Goal: Information Seeking & Learning: Learn about a topic

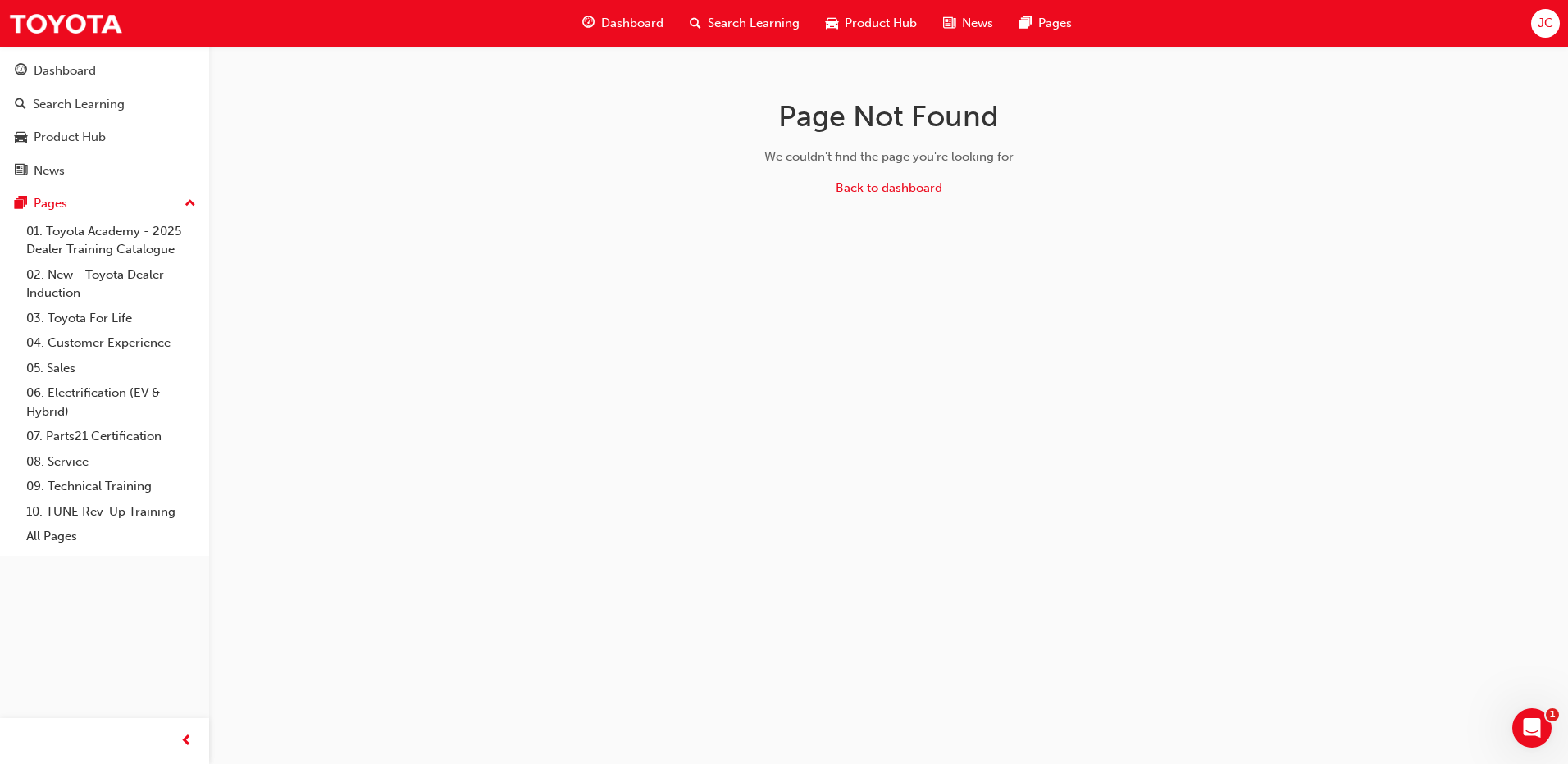
click at [875, 186] on link "Back to dashboard" at bounding box center [888, 187] width 106 height 14
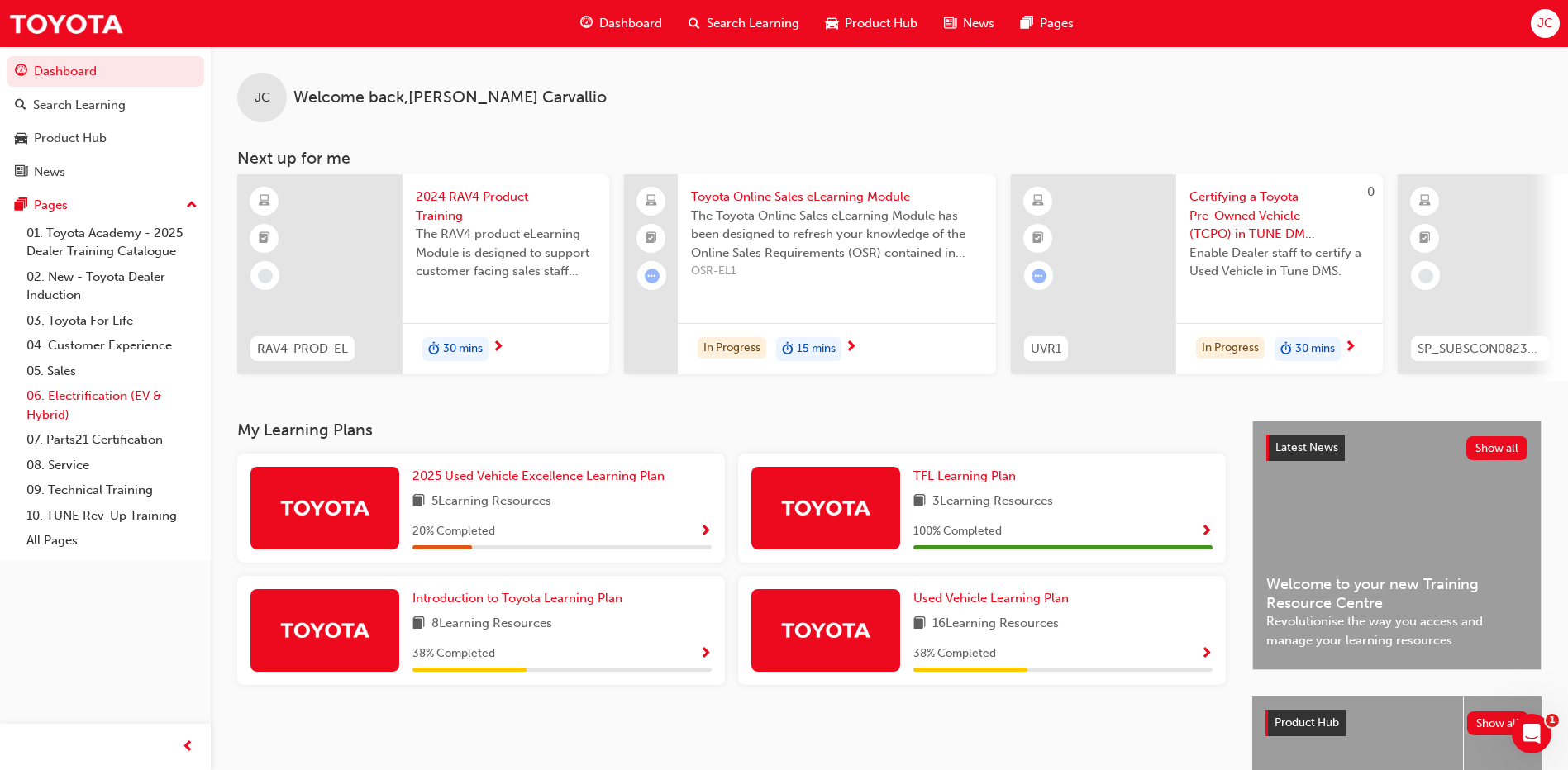
click at [90, 397] on link "06. Electrification (EV & Hybrid)" at bounding box center [112, 405] width 185 height 44
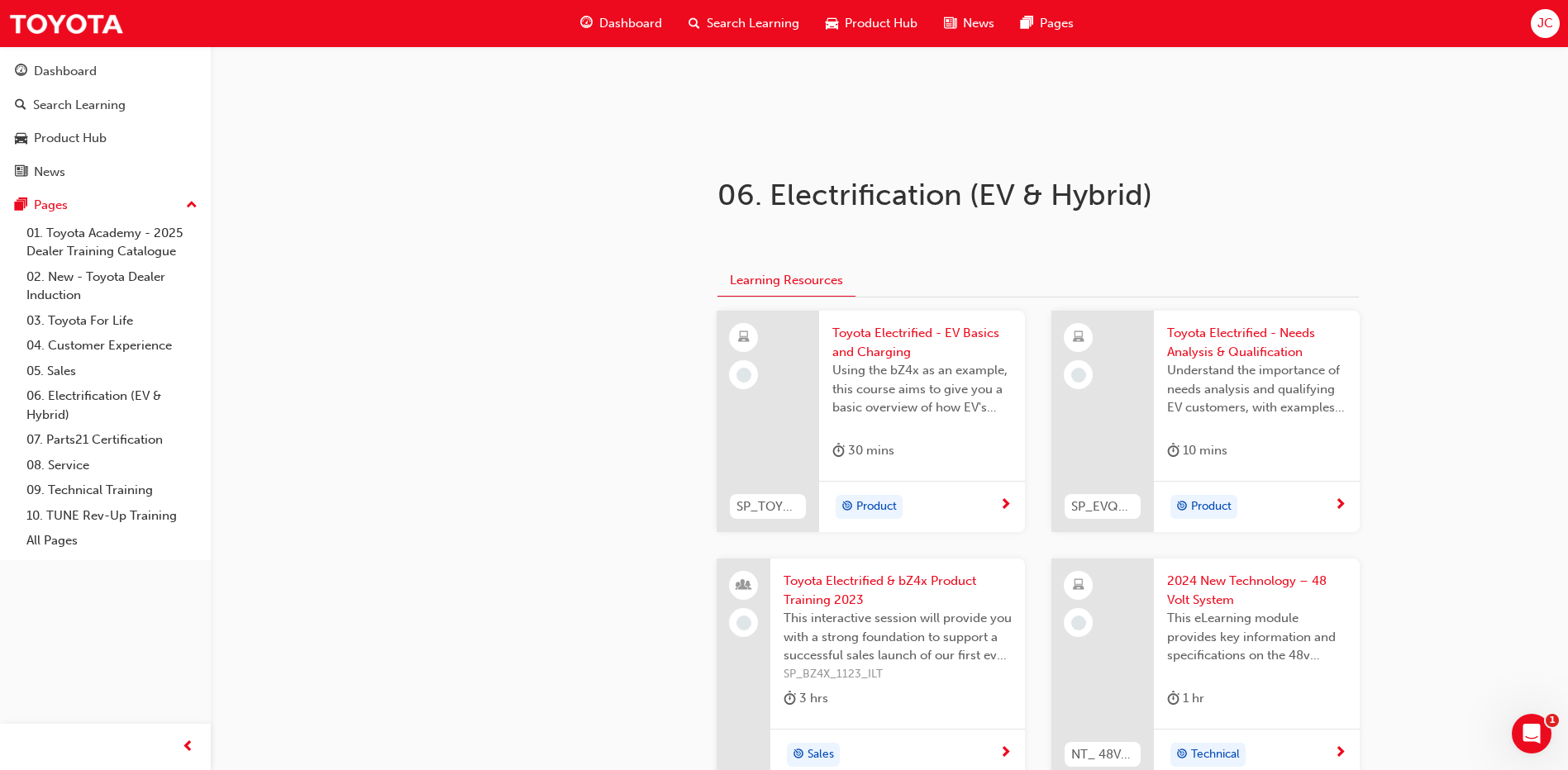
scroll to position [115, 0]
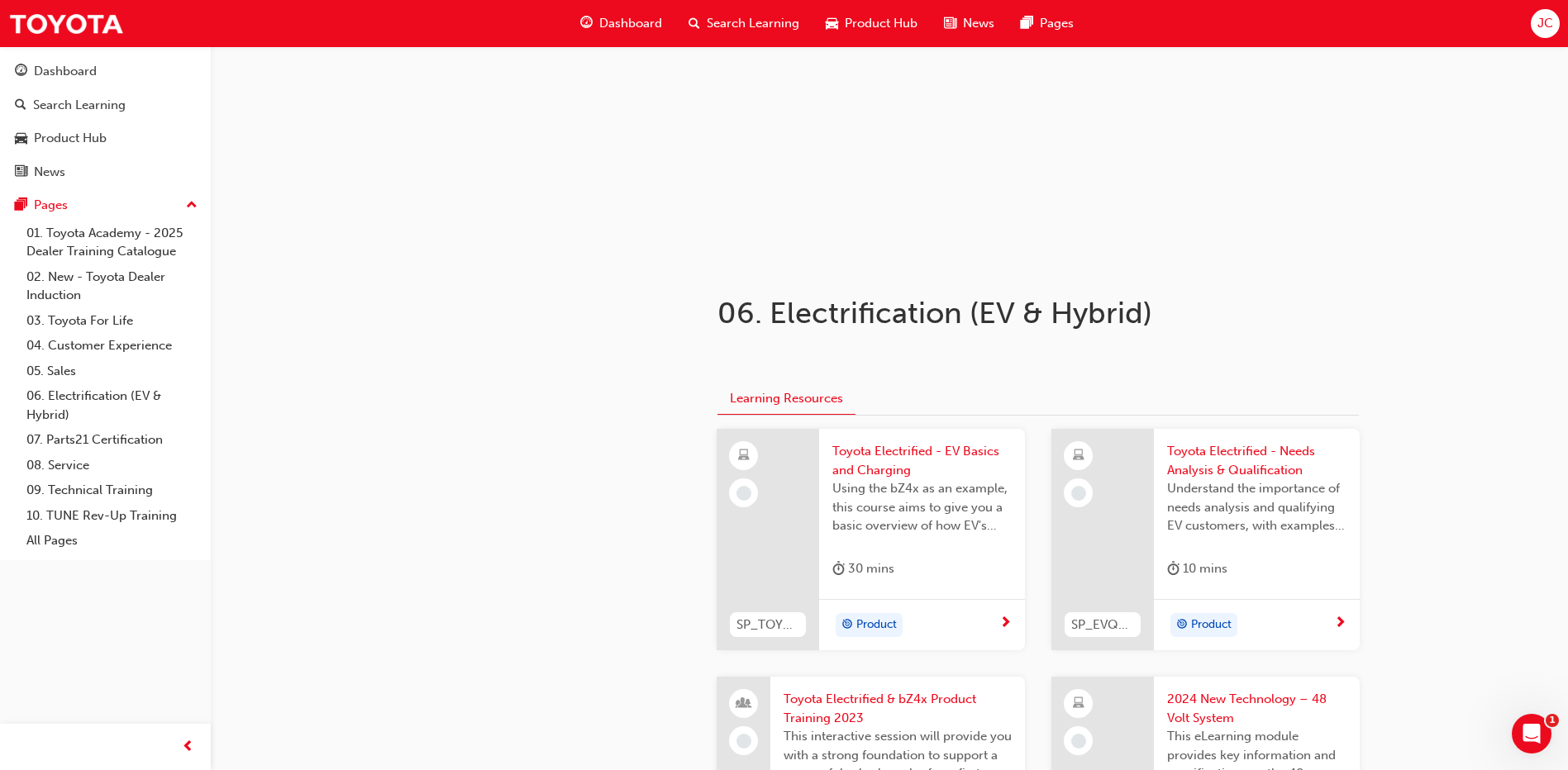
click at [870, 628] on span "Product" at bounding box center [876, 625] width 40 height 19
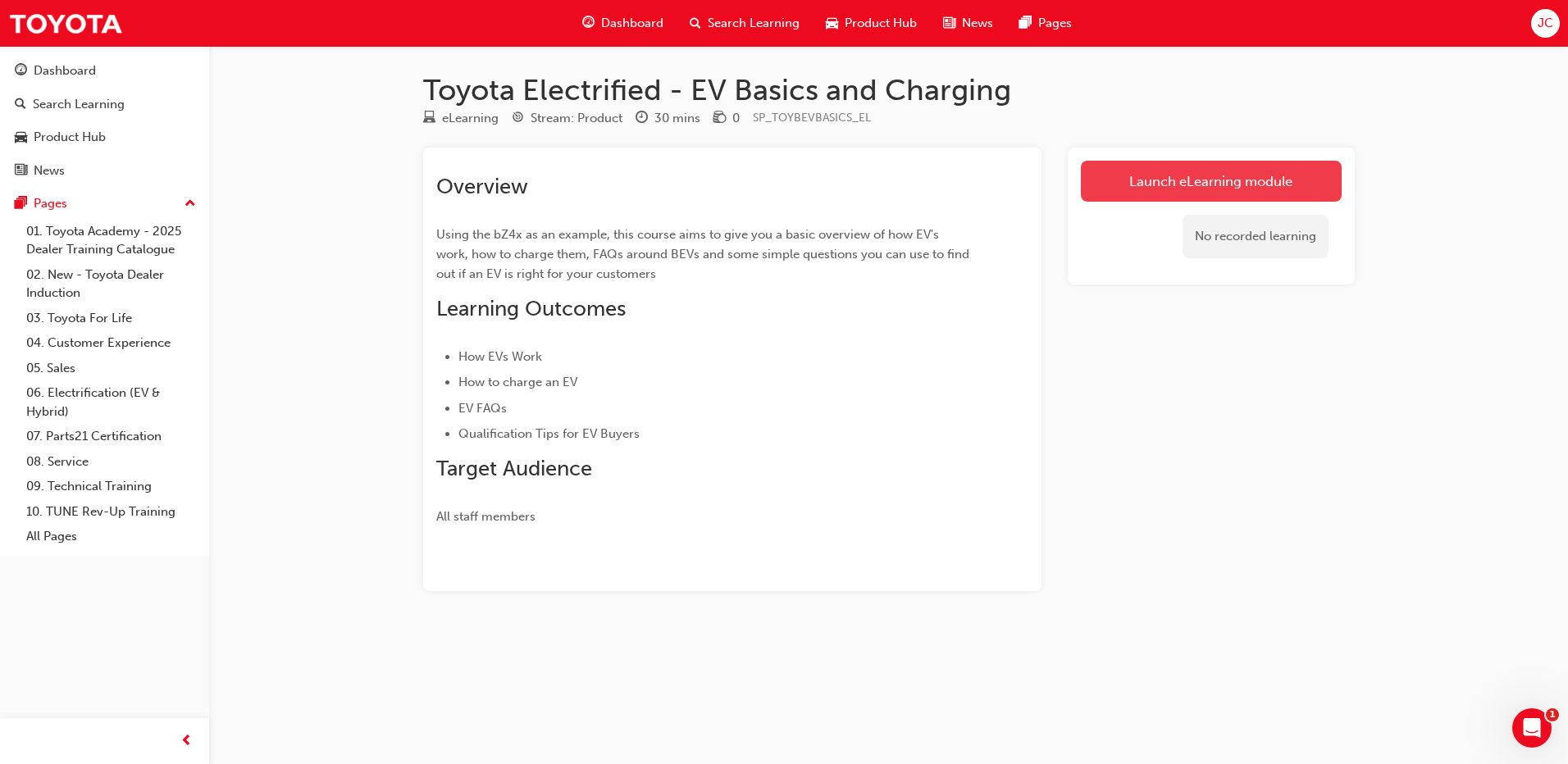
click at [1193, 180] on link "Launch eLearning module" at bounding box center [1211, 181] width 261 height 41
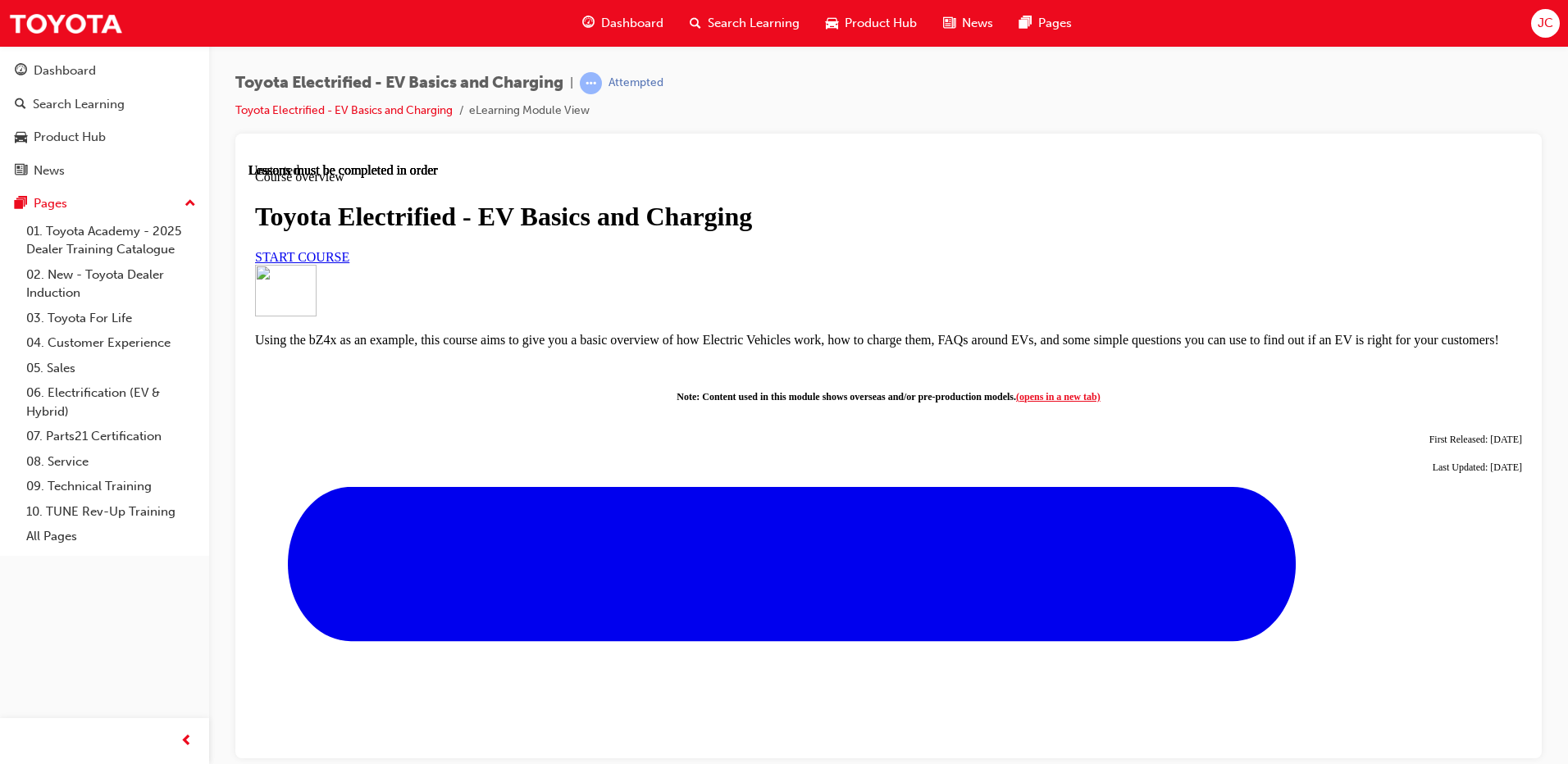
click at [349, 263] on span "START COURSE" at bounding box center [302, 256] width 95 height 14
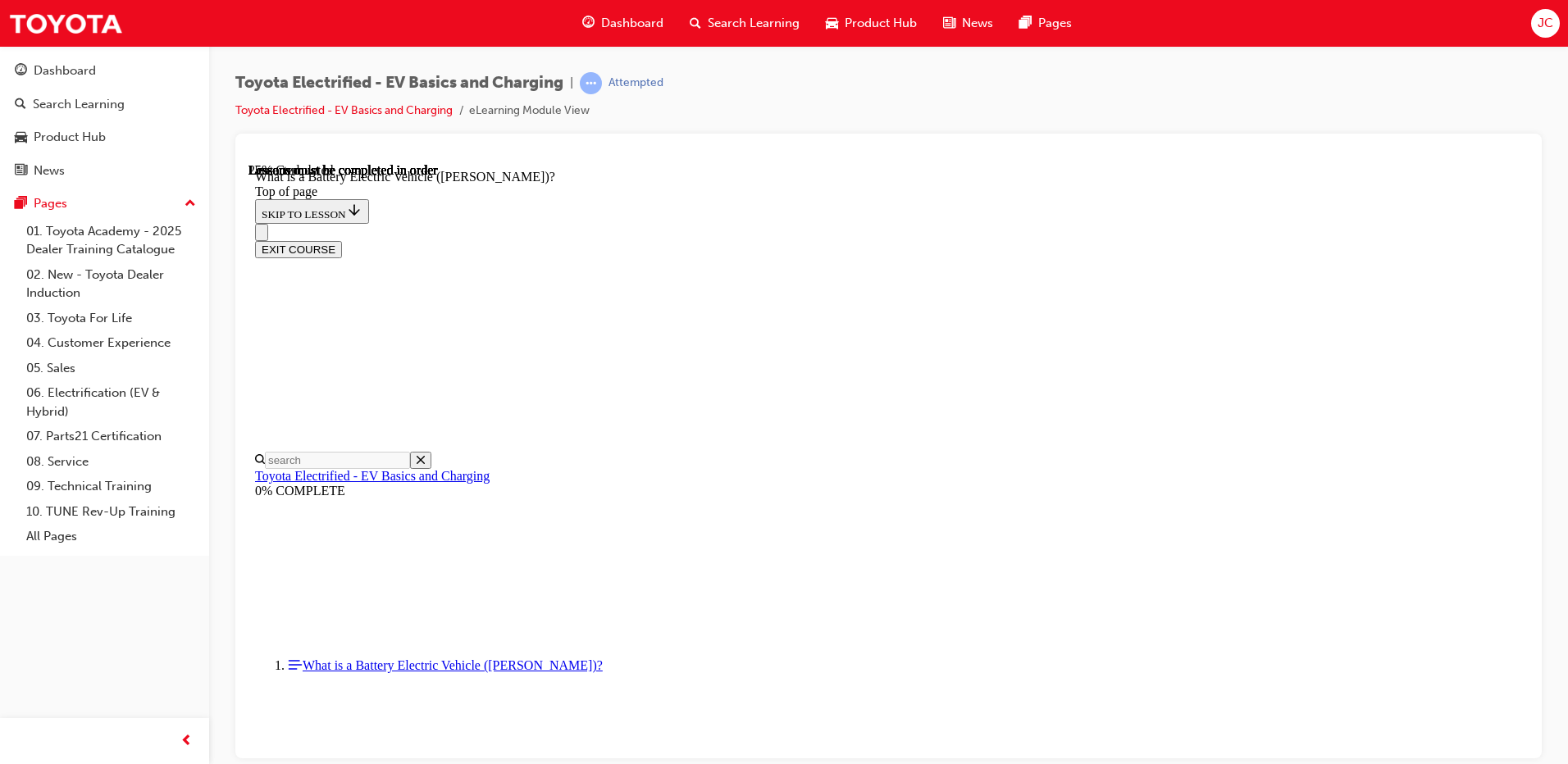
scroll to position [51, 0]
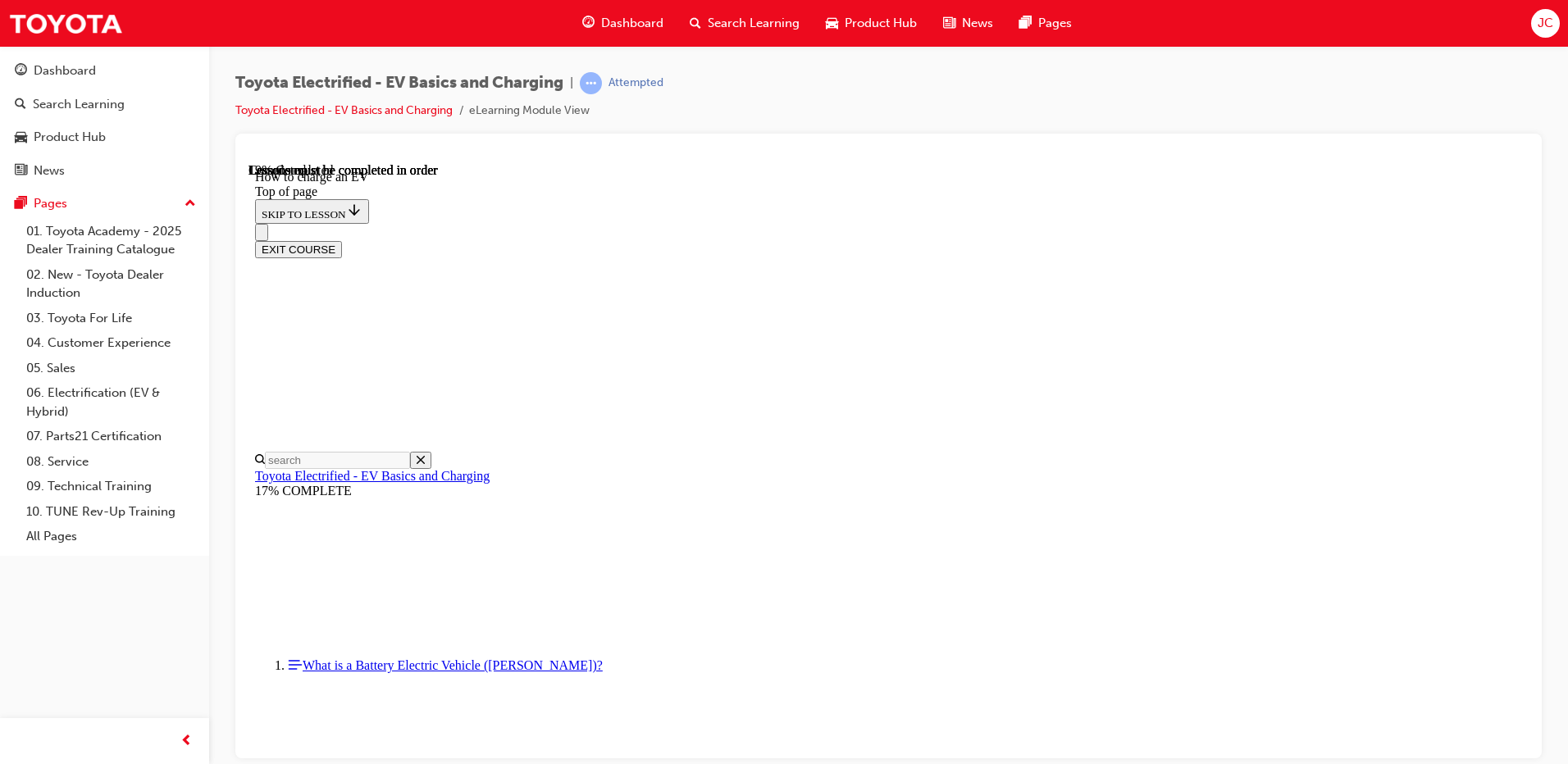
scroll to position [1117, 0]
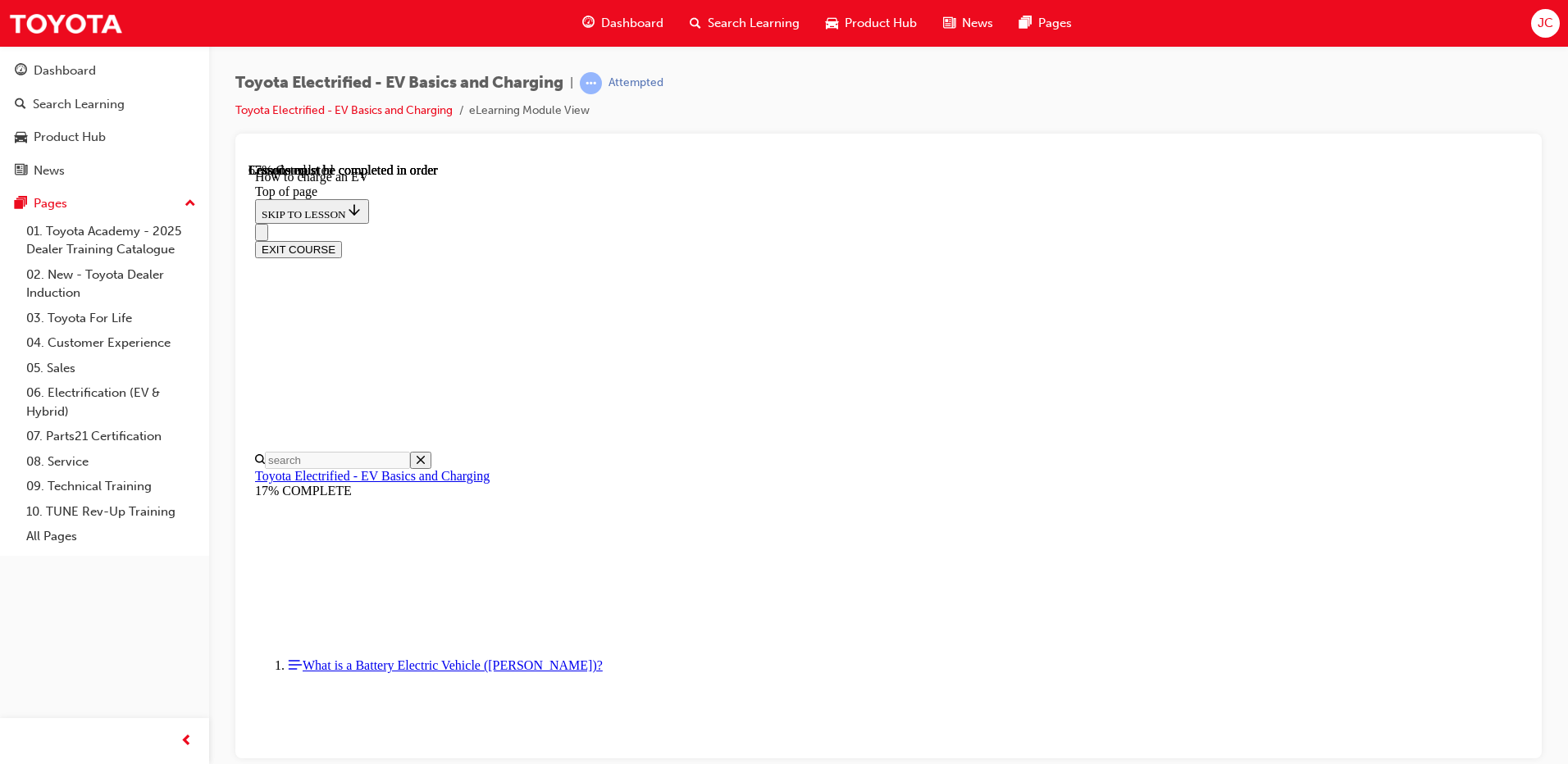
drag, startPoint x: 843, startPoint y: 309, endPoint x: 1182, endPoint y: 326, distance: 339.4
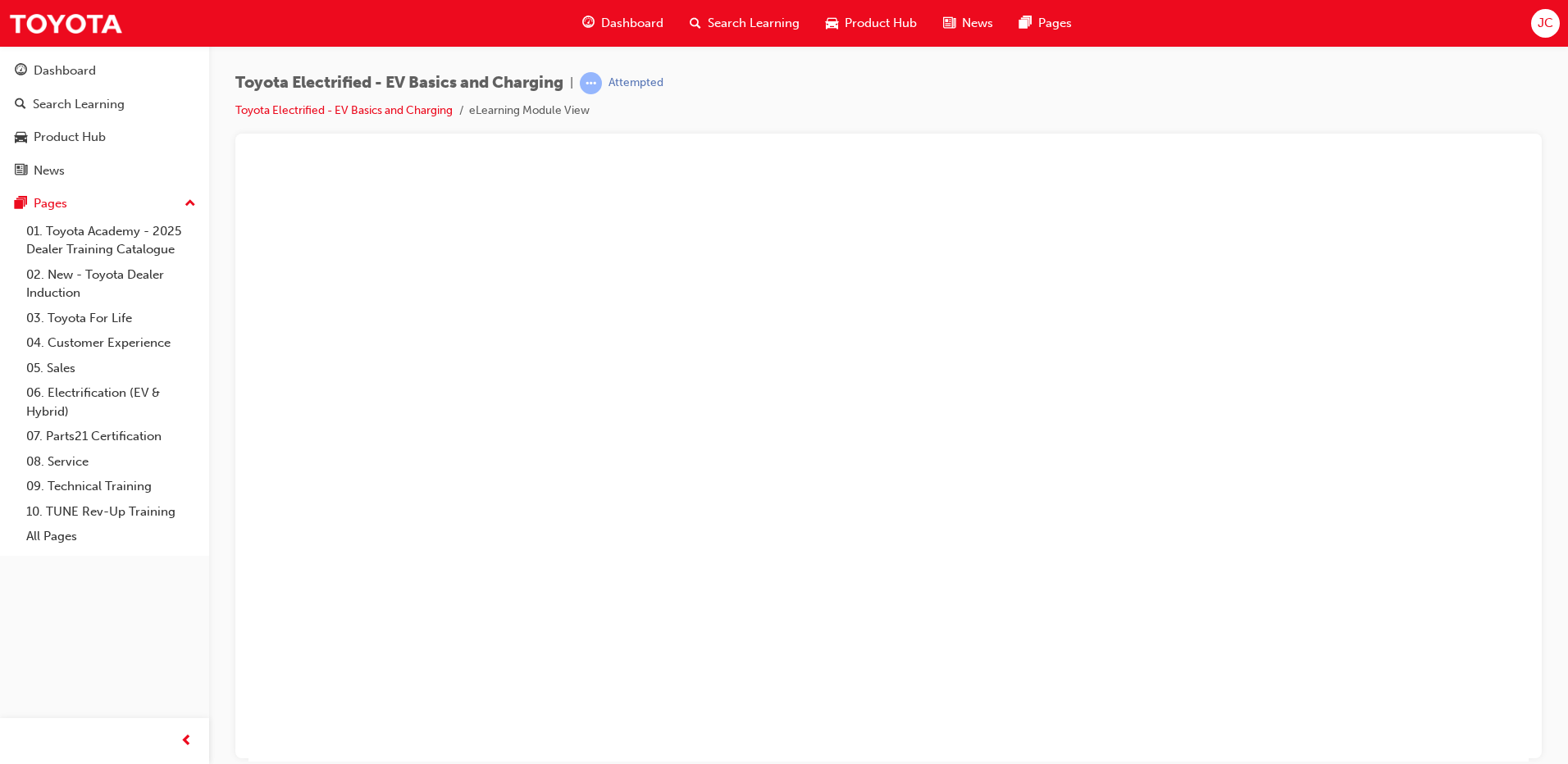
click at [688, 605] on button "Unzoom image" at bounding box center [888, 462] width 1280 height 599
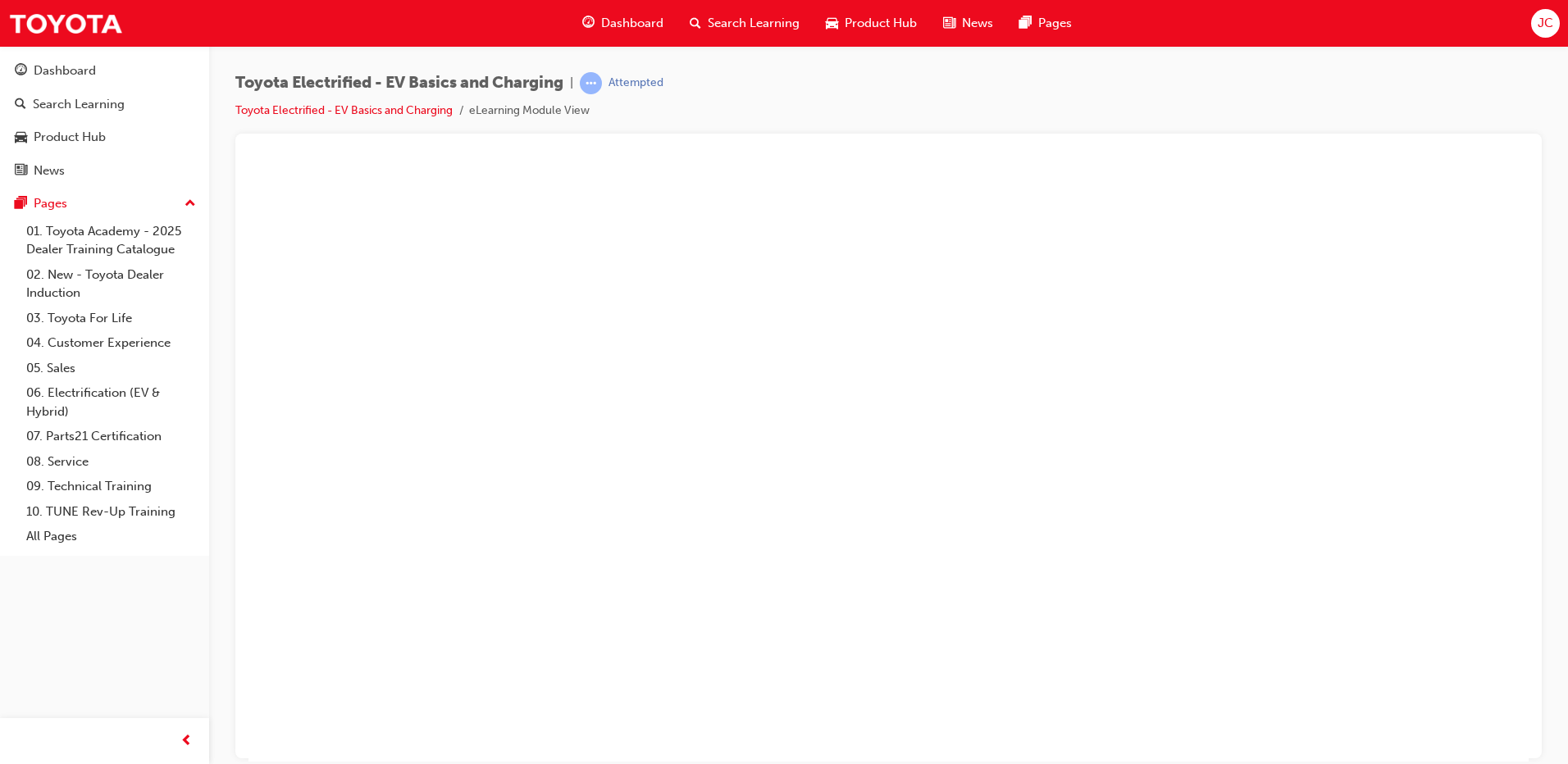
click at [985, 534] on button "Unzoom image" at bounding box center [888, 462] width 1280 height 599
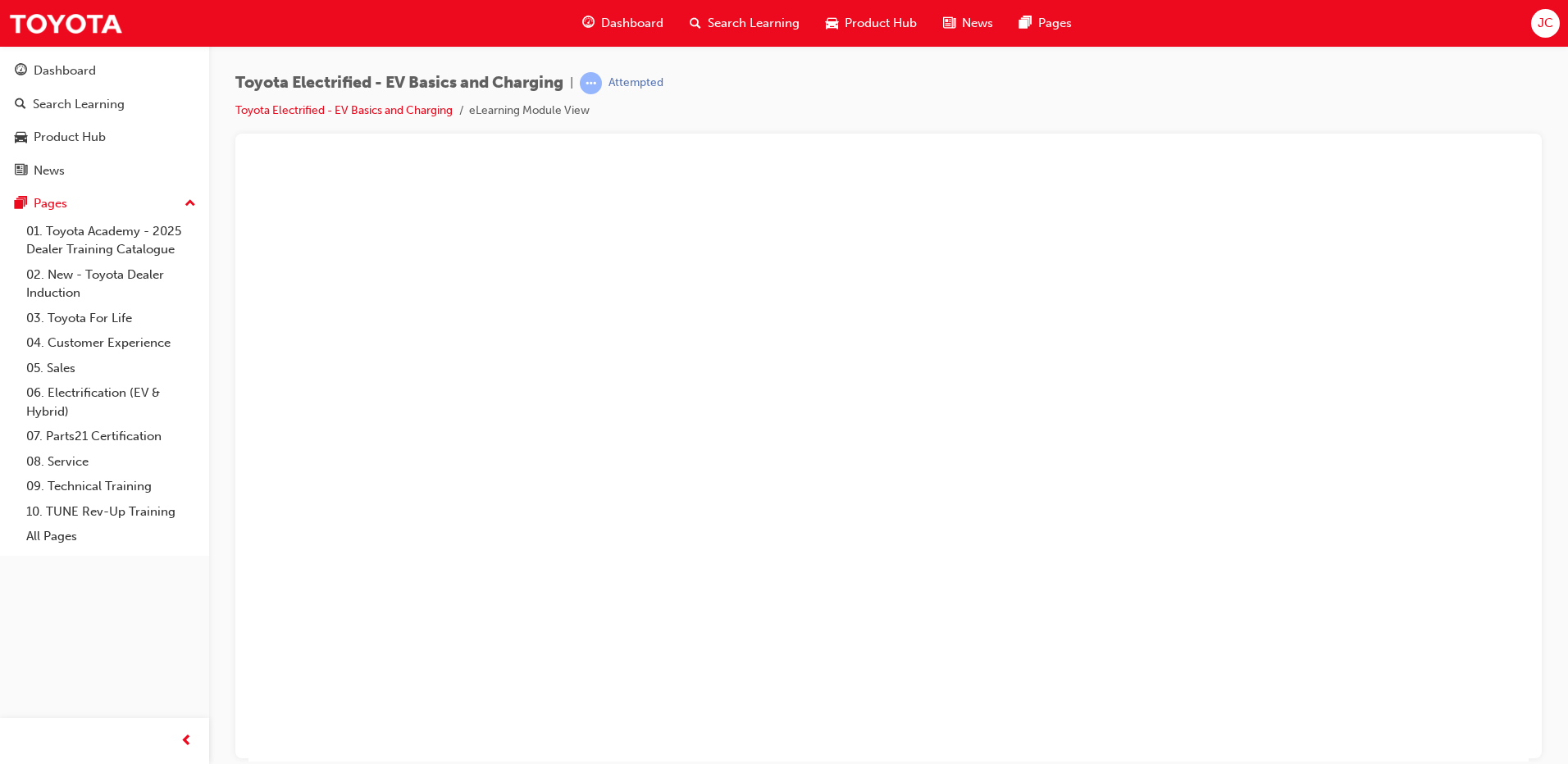
click at [875, 463] on button "Unzoom image" at bounding box center [888, 462] width 1280 height 599
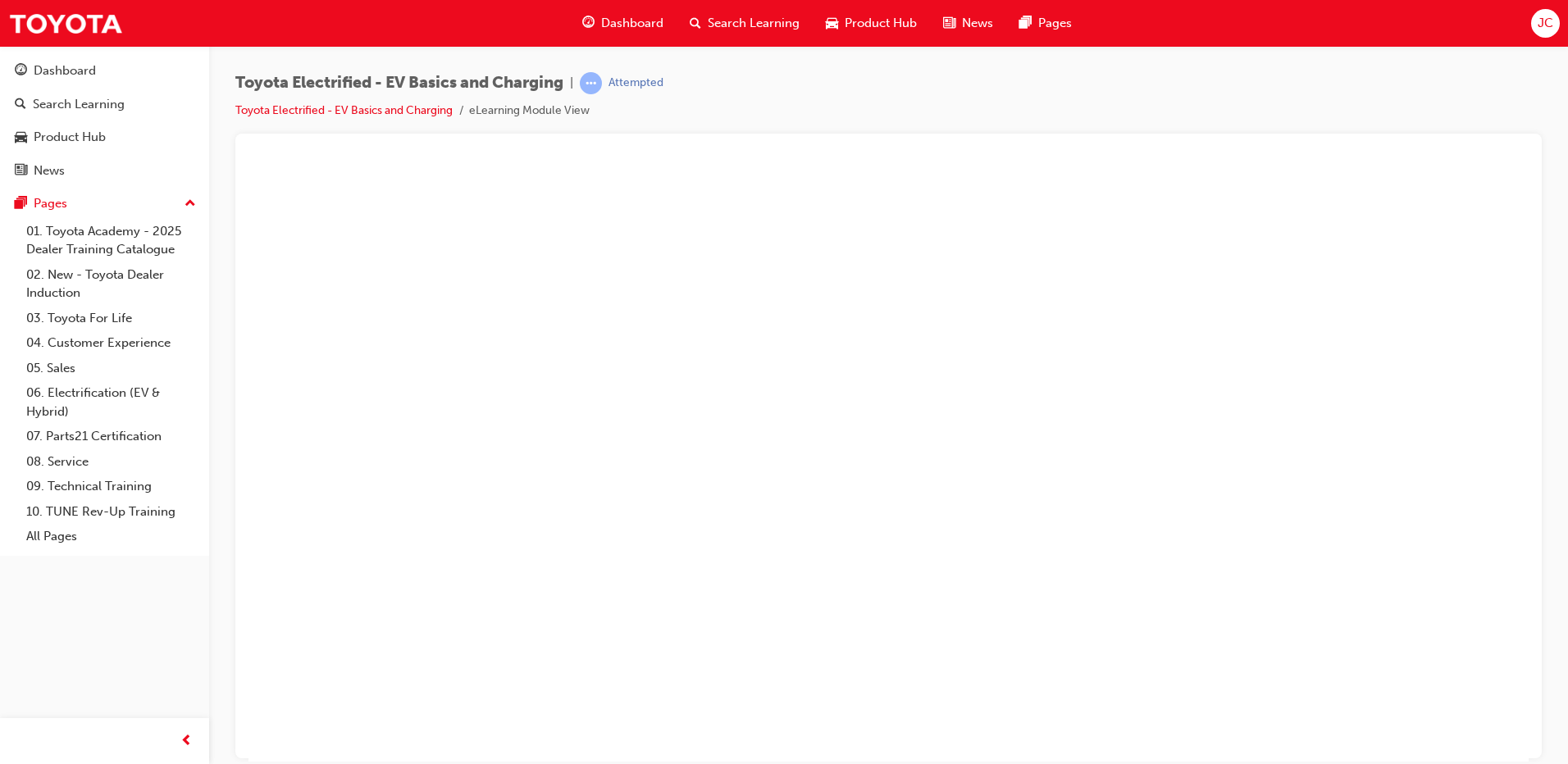
click at [900, 498] on button "Unzoom image" at bounding box center [888, 462] width 1280 height 599
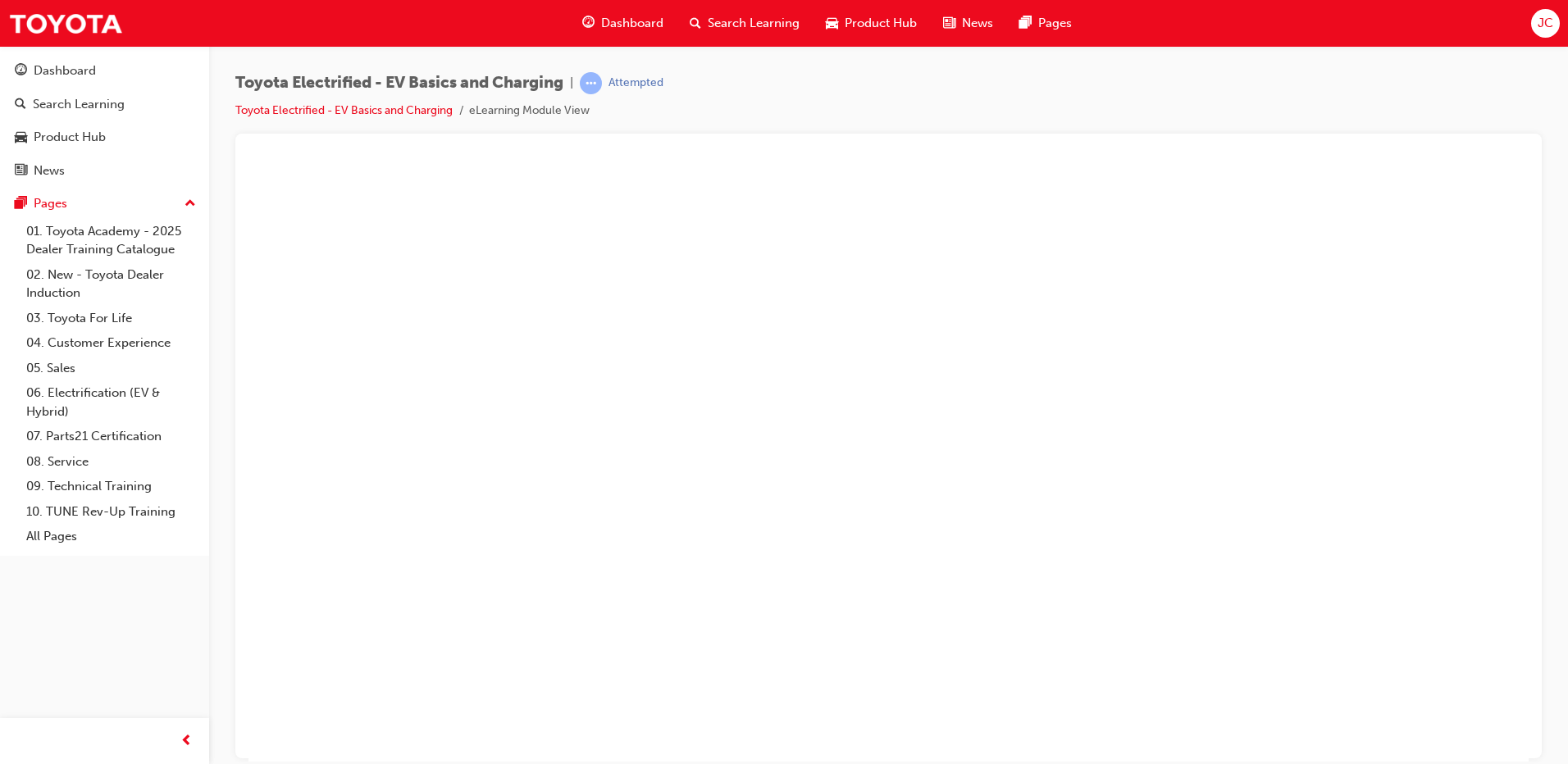
click at [1259, 400] on button "Unzoom image" at bounding box center [888, 462] width 1280 height 599
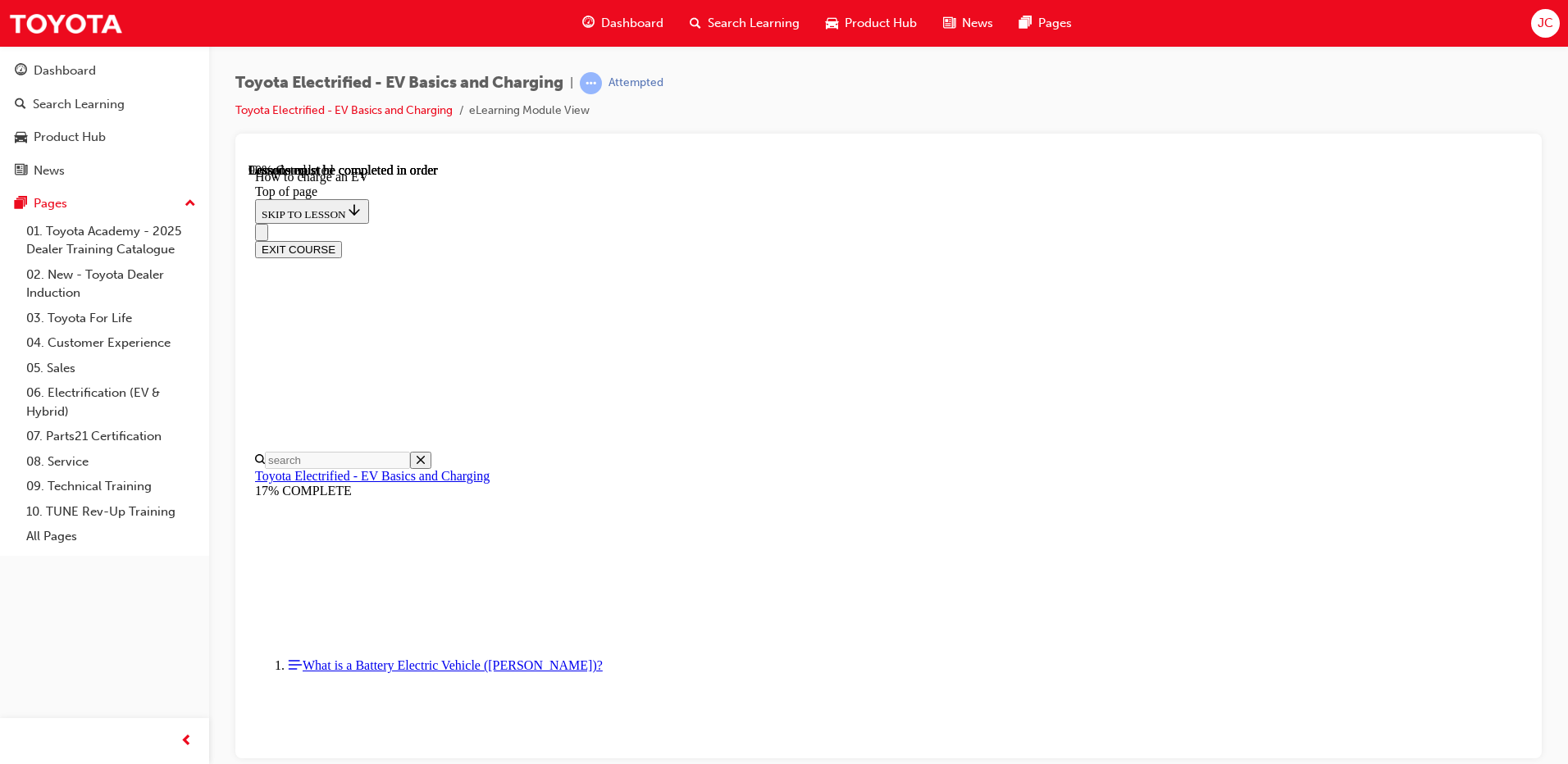
scroll to position [7085, 0]
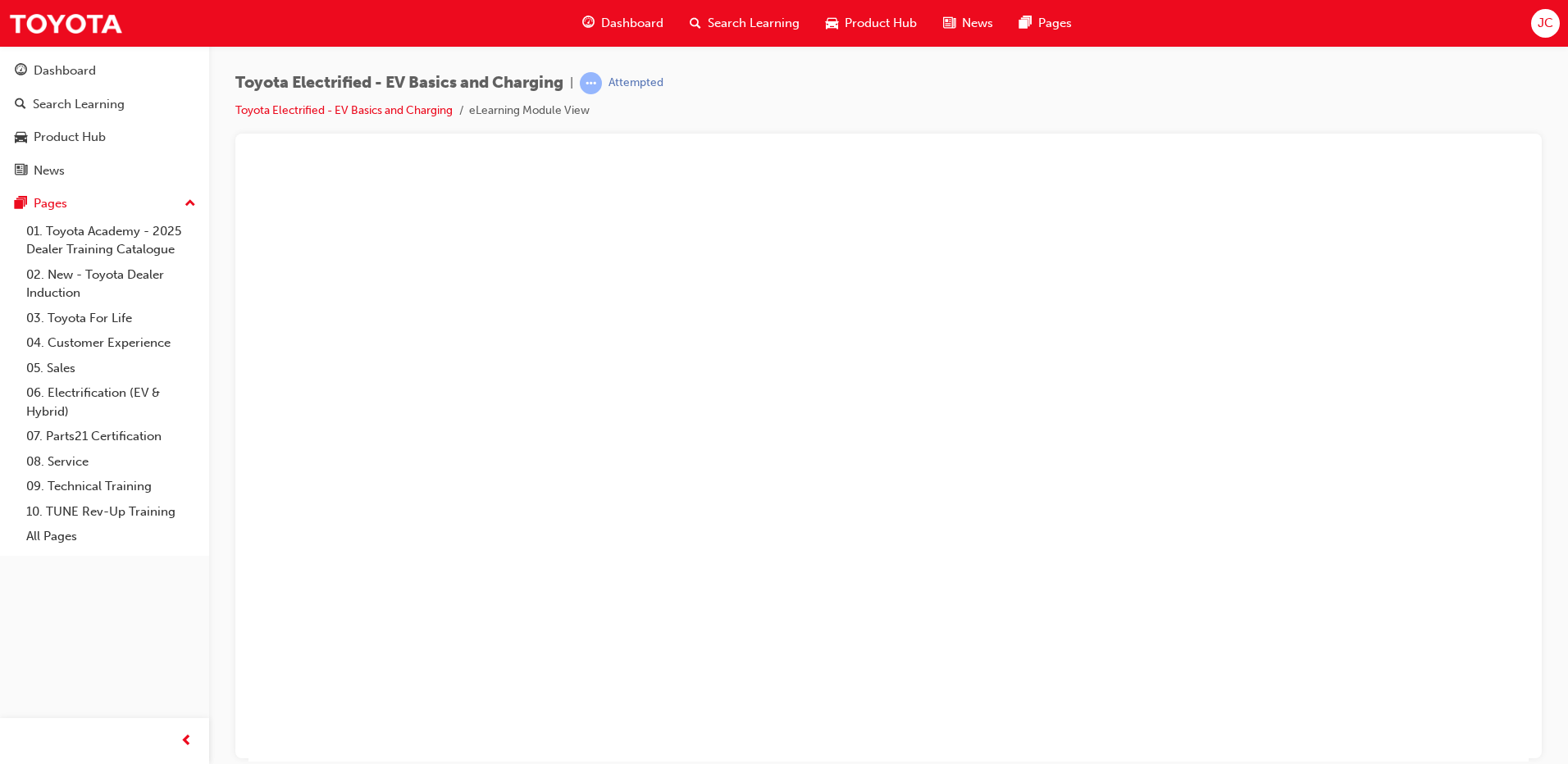
click at [1026, 309] on button "Unzoom image" at bounding box center [888, 462] width 1280 height 599
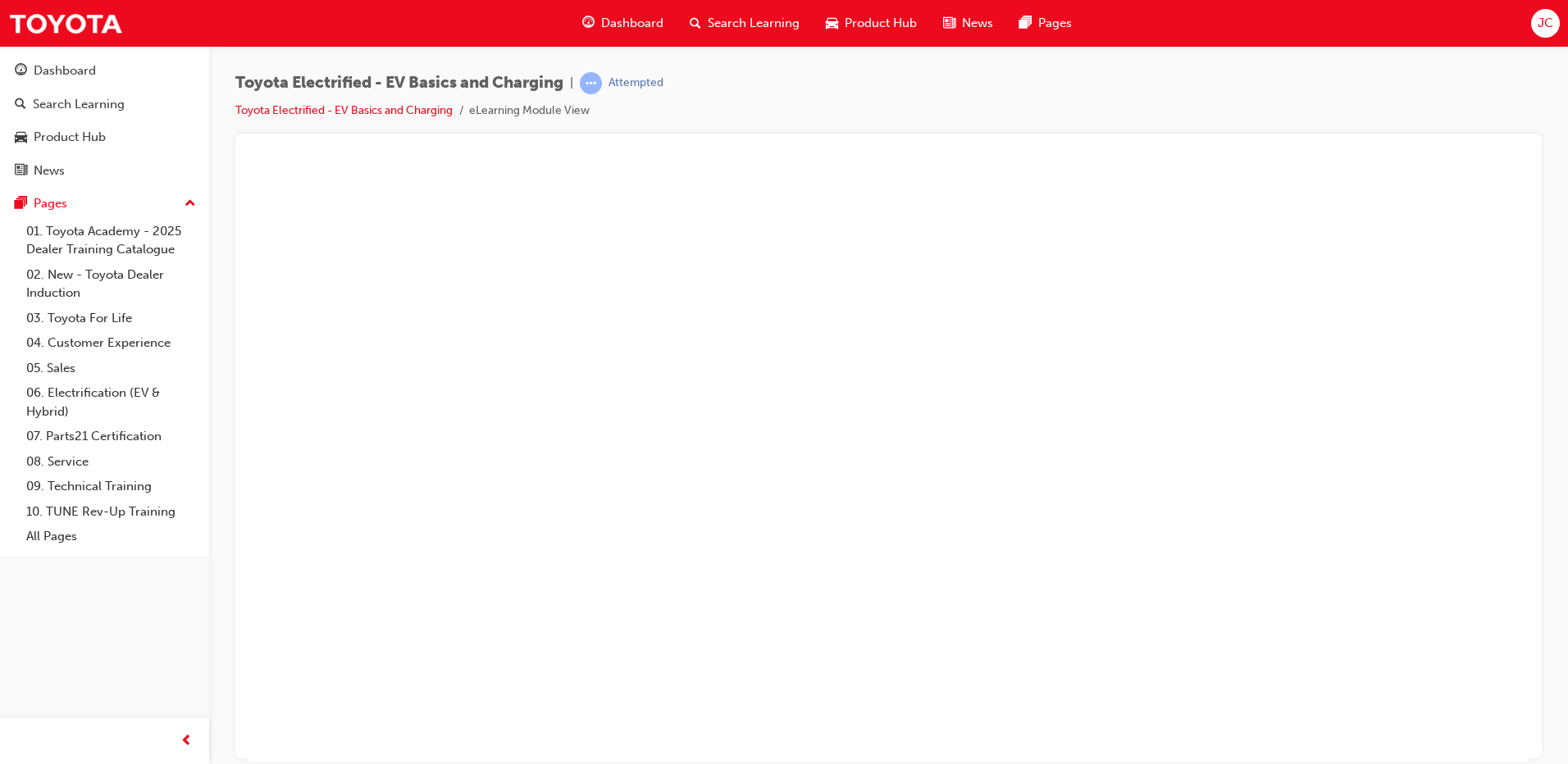
click at [753, 355] on button "Unzoom image" at bounding box center [888, 462] width 1280 height 599
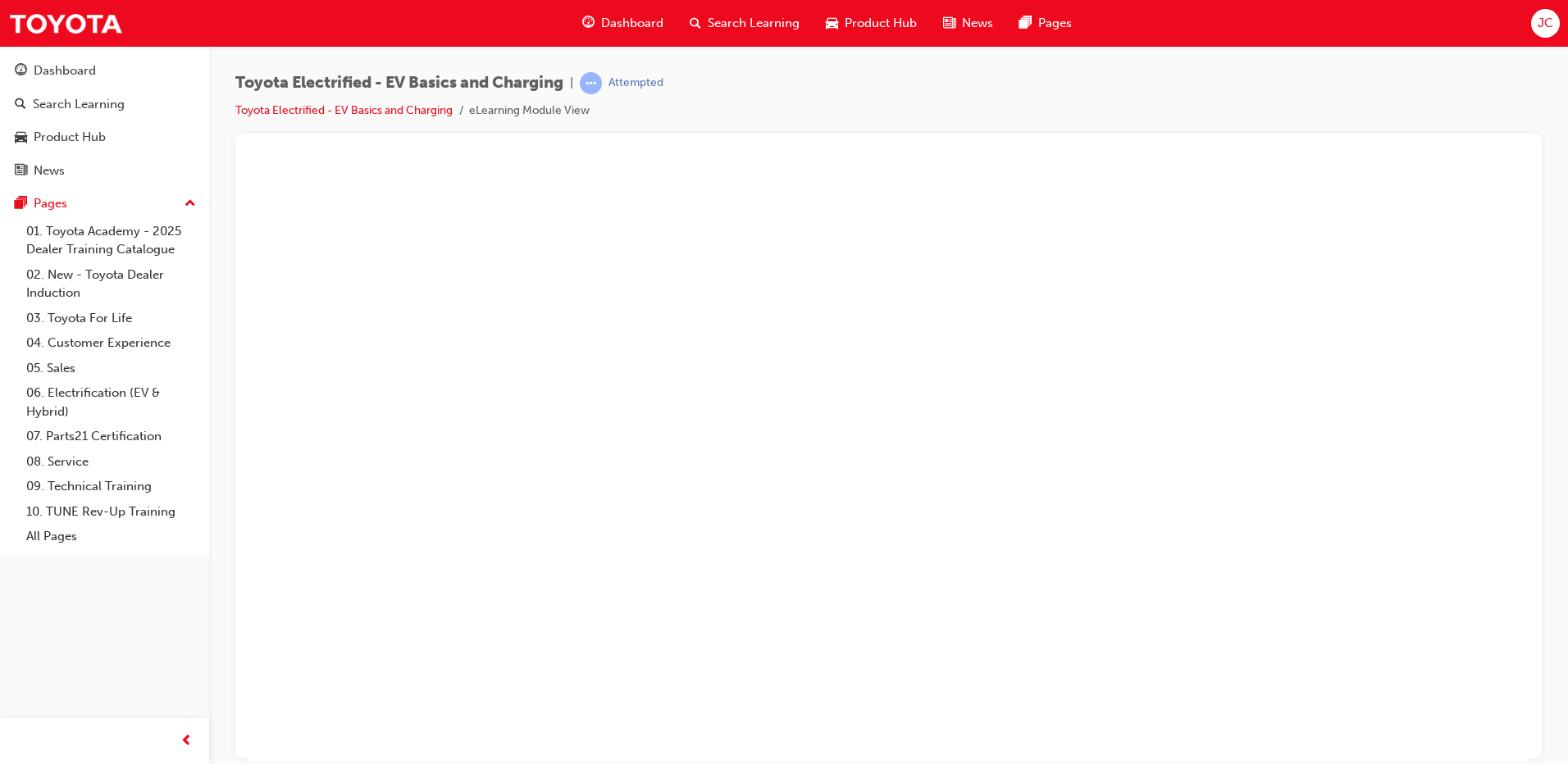
click at [878, 306] on button "Unzoom image" at bounding box center [888, 462] width 1280 height 599
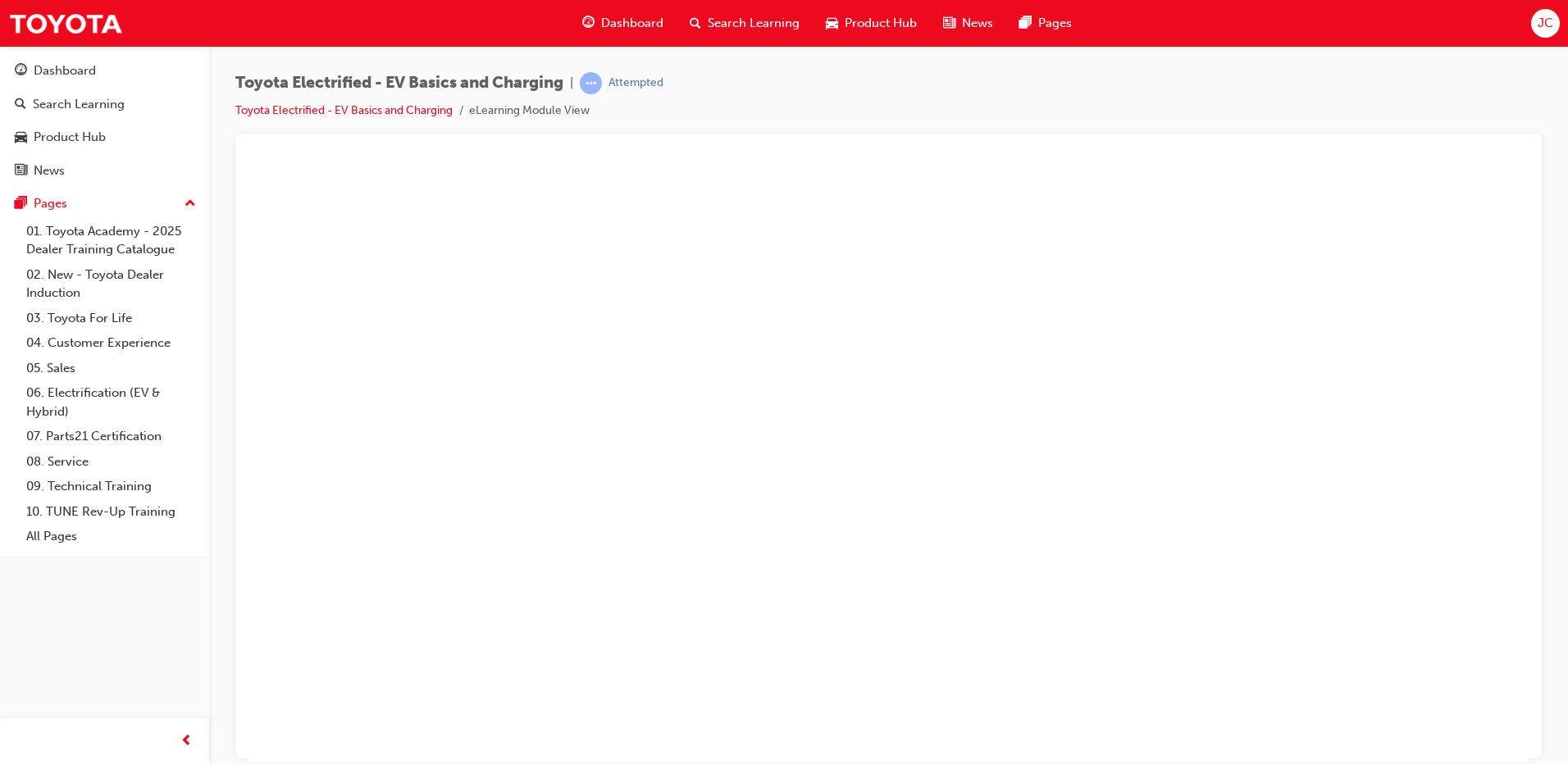
click at [1095, 343] on button "Unzoom image" at bounding box center [888, 462] width 1280 height 599
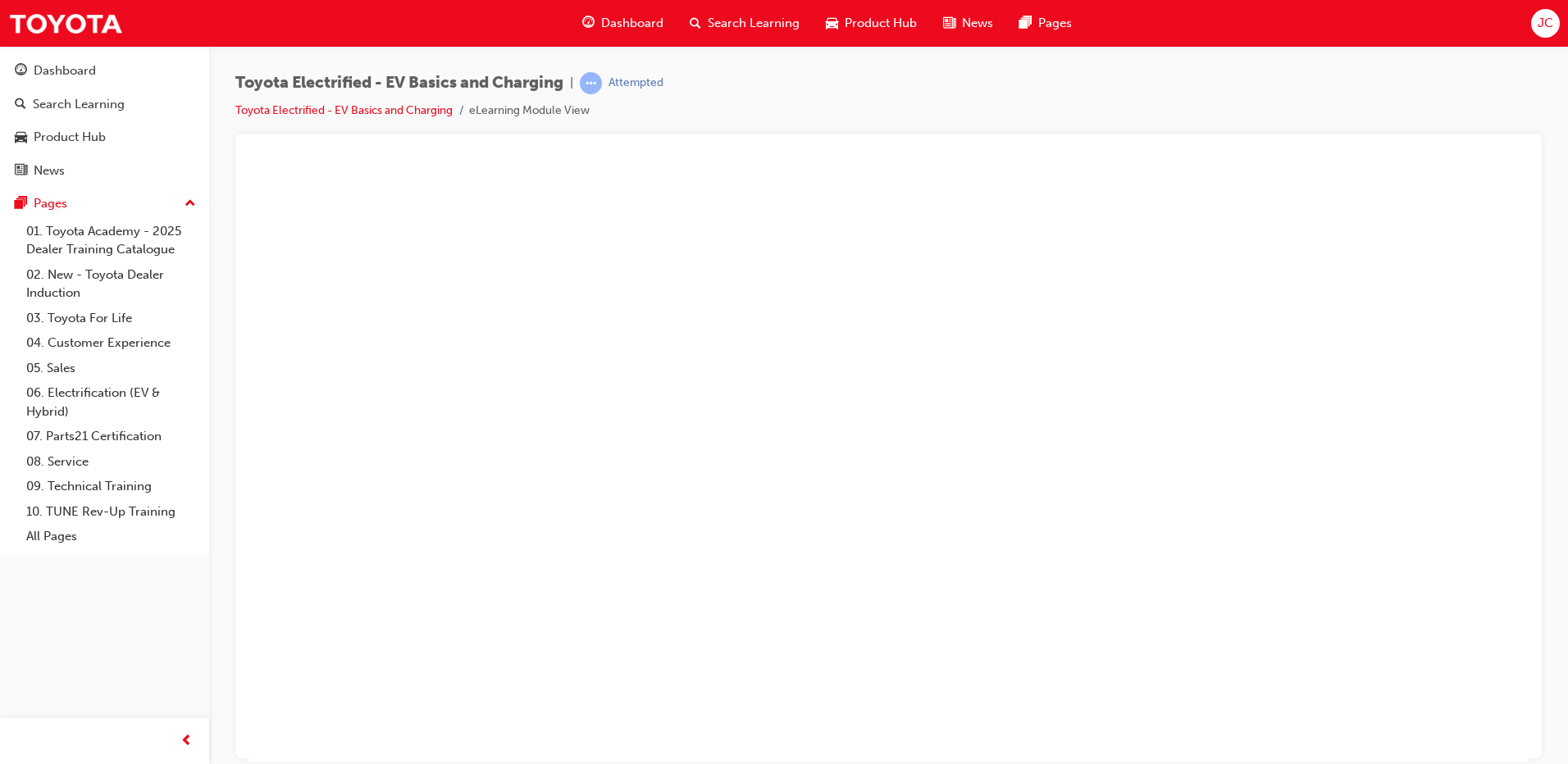
click at [1286, 341] on button "Unzoom image" at bounding box center [888, 462] width 1280 height 599
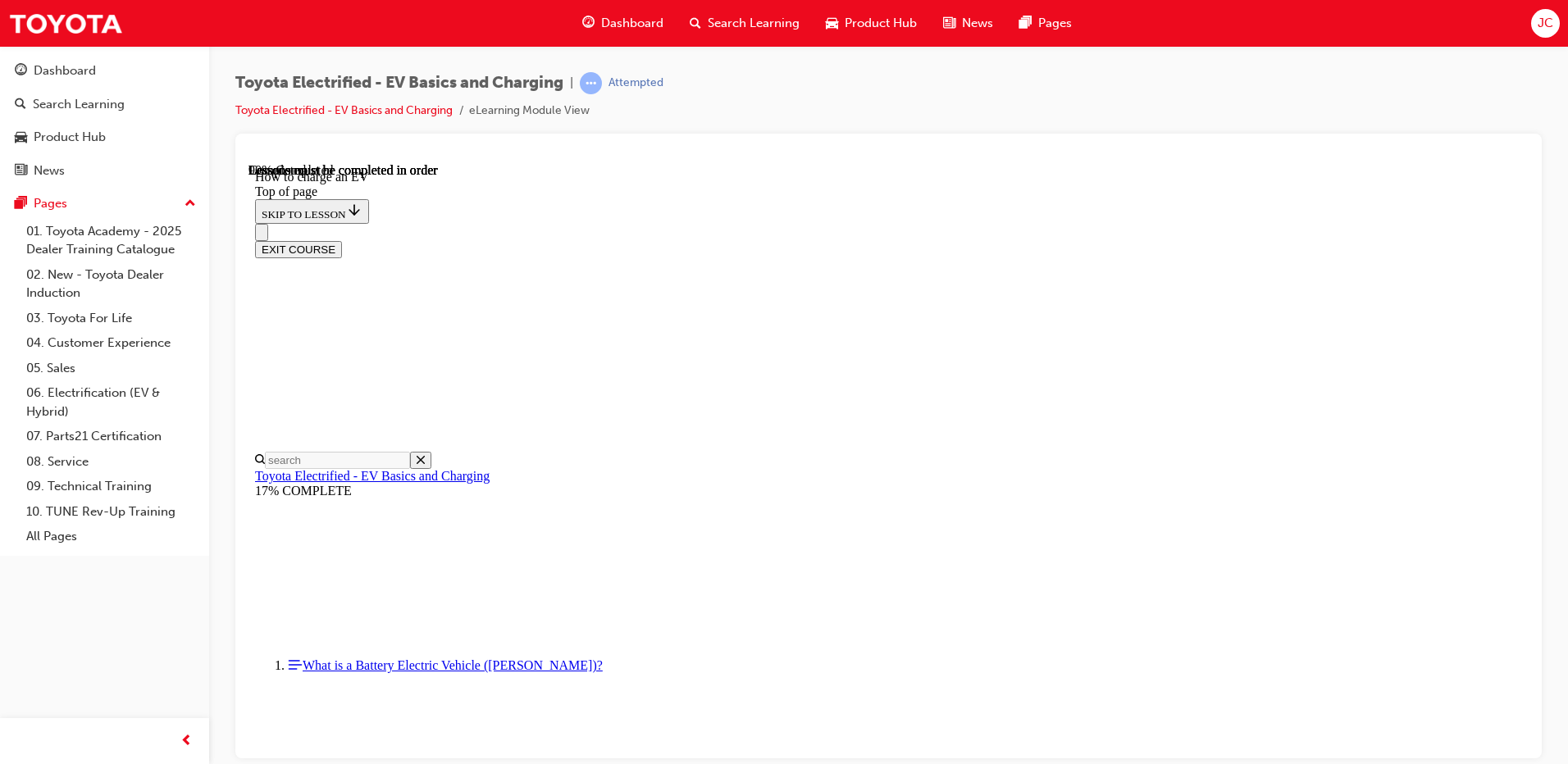
drag, startPoint x: 1185, startPoint y: 393, endPoint x: 1125, endPoint y: 404, distance: 61.0
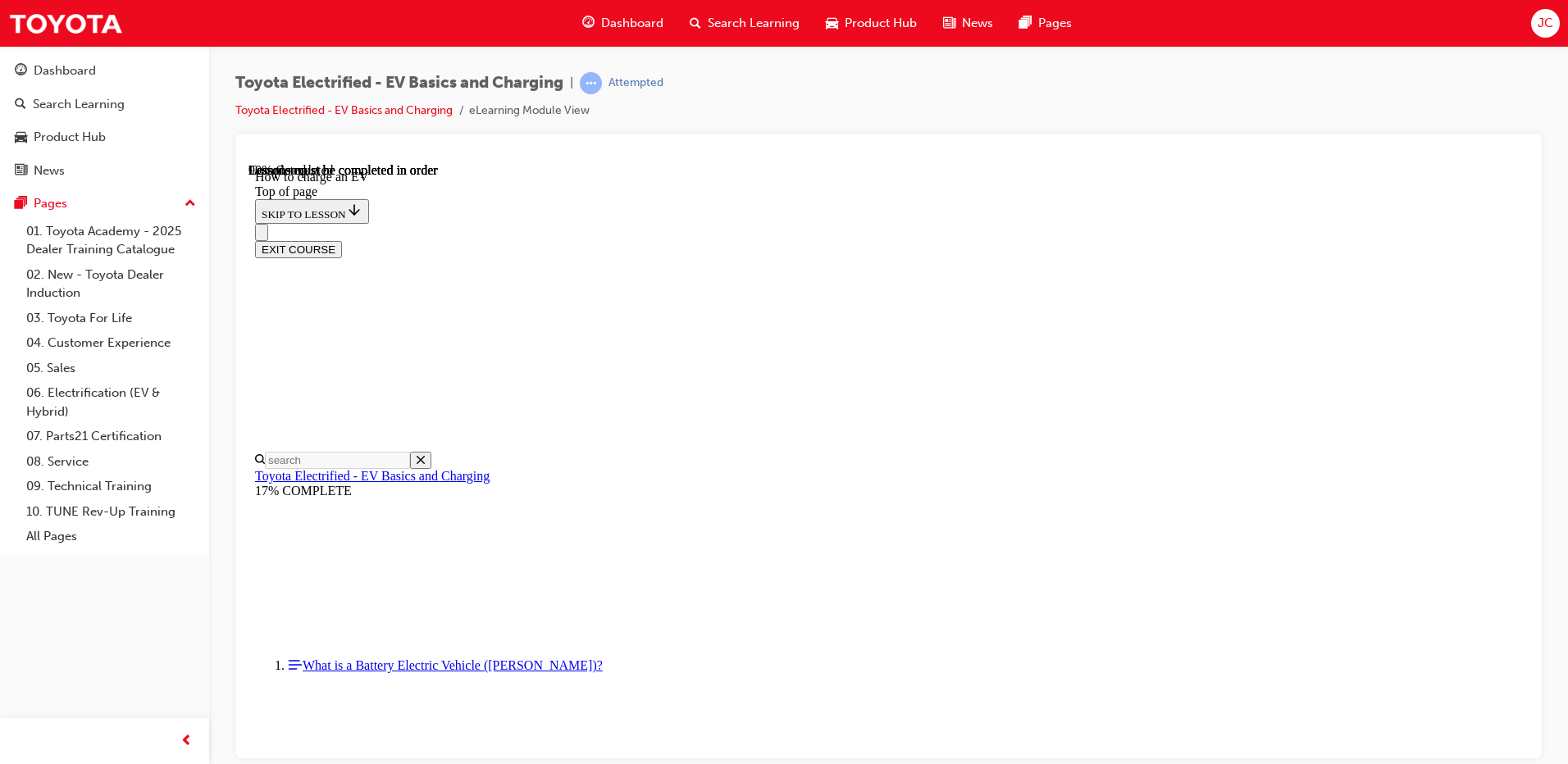
scroll to position [0, 0]
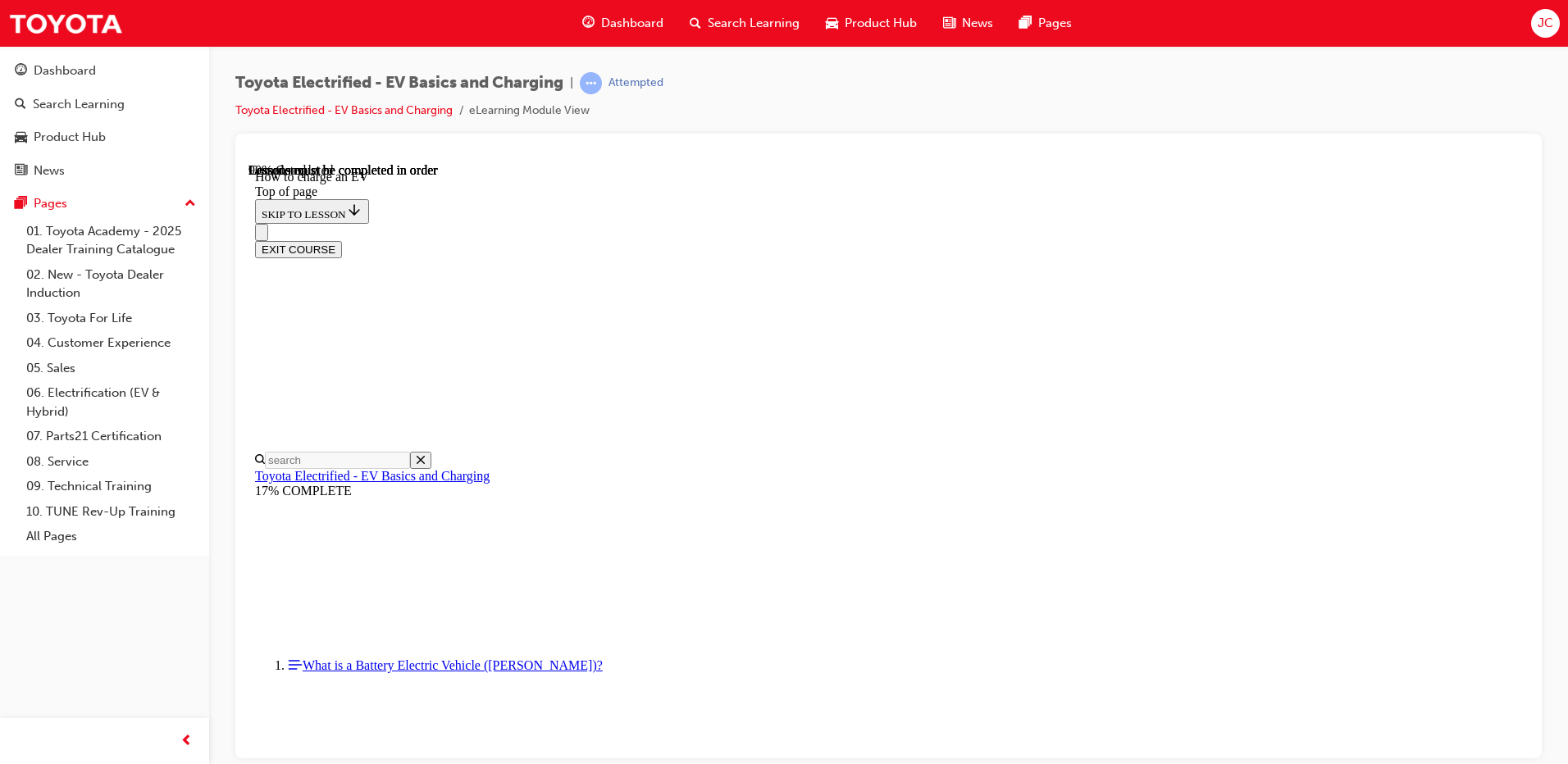
drag, startPoint x: 942, startPoint y: 394, endPoint x: 1212, endPoint y: 422, distance: 271.4
